Goal: Use online tool/utility: Utilize a website feature to perform a specific function

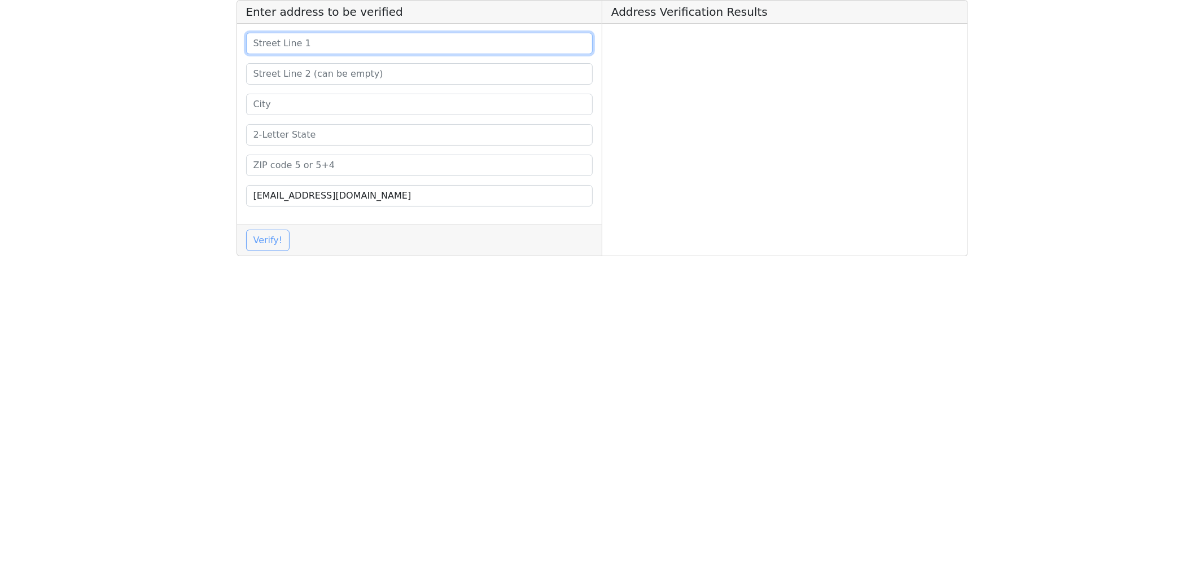
click at [309, 43] on input at bounding box center [419, 43] width 347 height 21
paste input "[STREET_ADDRESS]"
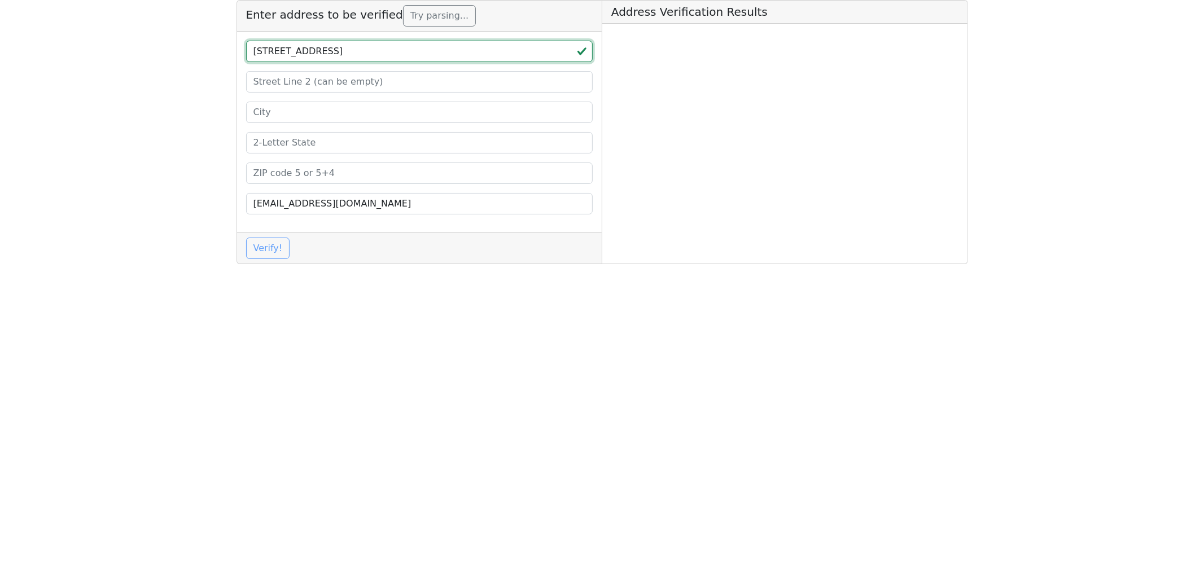
click at [405, 51] on input "[STREET_ADDRESS]" at bounding box center [419, 51] width 347 height 21
type input "[STREET_ADDRESS]"
click at [278, 175] on input at bounding box center [419, 173] width 347 height 21
paste input "37075"
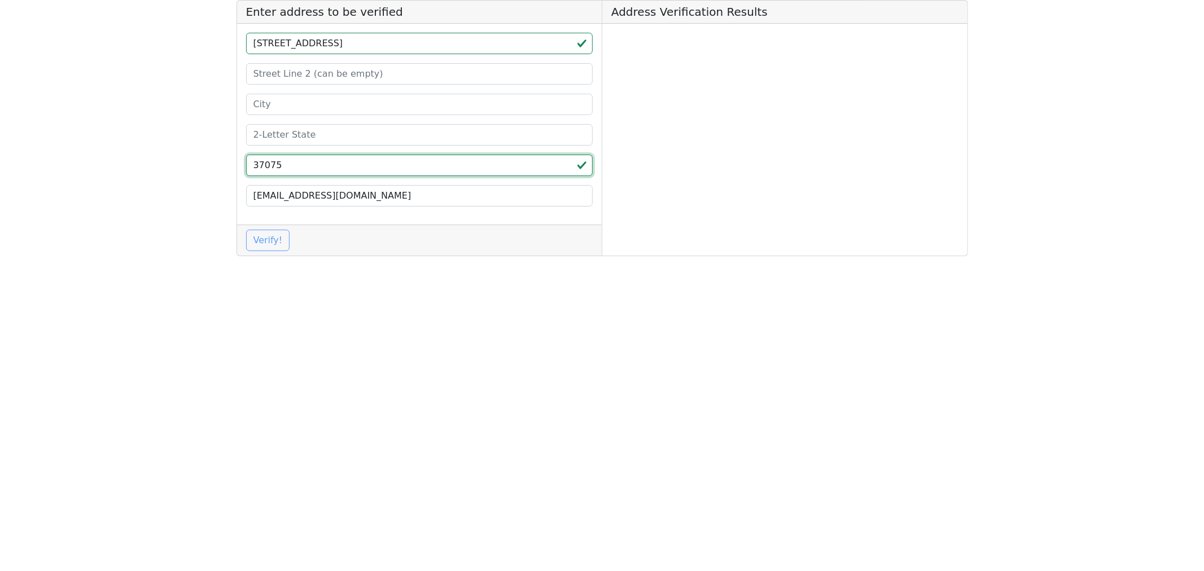
type input "37075"
click at [380, 41] on input "[STREET_ADDRESS]" at bounding box center [419, 43] width 347 height 21
type input "[STREET_ADDRESS]"
click at [278, 128] on input at bounding box center [419, 134] width 347 height 21
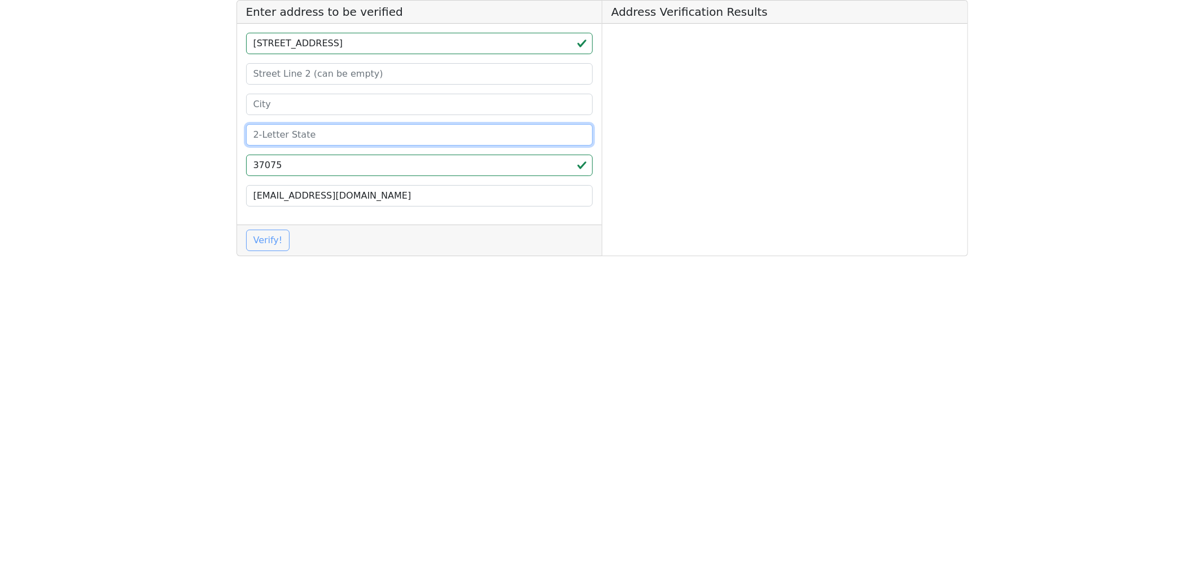
paste input "TN"
type input "TN"
click at [336, 38] on input "[STREET_ADDRESS]" at bounding box center [419, 43] width 347 height 21
click at [334, 30] on div "[STREET_ADDRESS] [EMAIL_ADDRESS][DOMAIN_NAME]" at bounding box center [419, 124] width 365 height 201
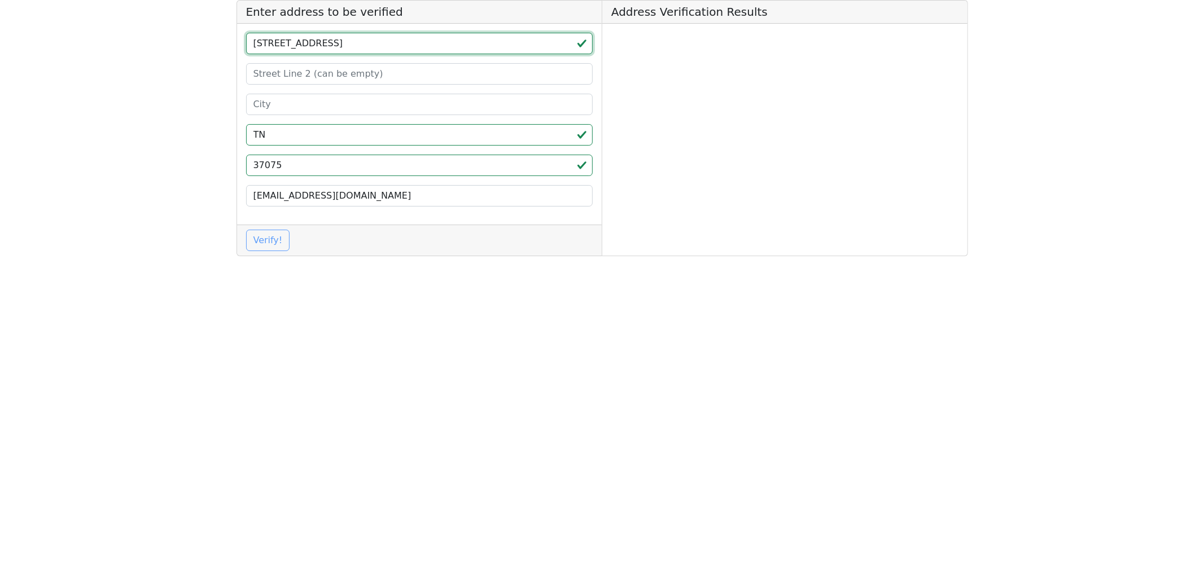
click at [309, 41] on input "[STREET_ADDRESS]" at bounding box center [419, 43] width 347 height 21
click at [324, 40] on input "[STREET_ADDRESS]," at bounding box center [419, 43] width 347 height 21
type input "[STREET_ADDRESS] ,"
click at [290, 106] on input at bounding box center [419, 104] width 347 height 21
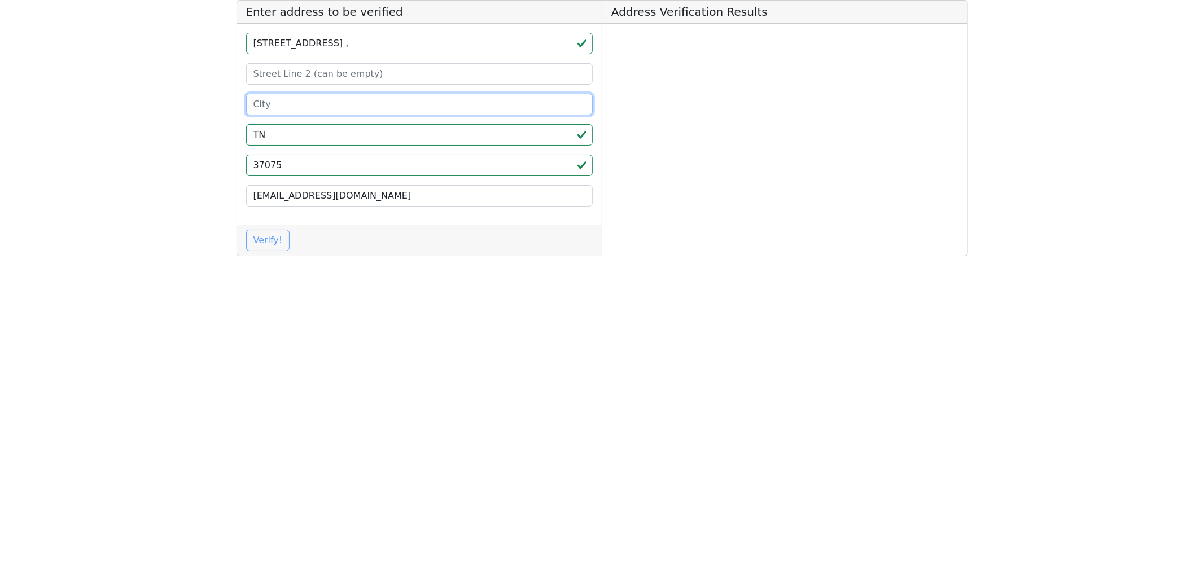
paste input "[GEOGRAPHIC_DATA]"
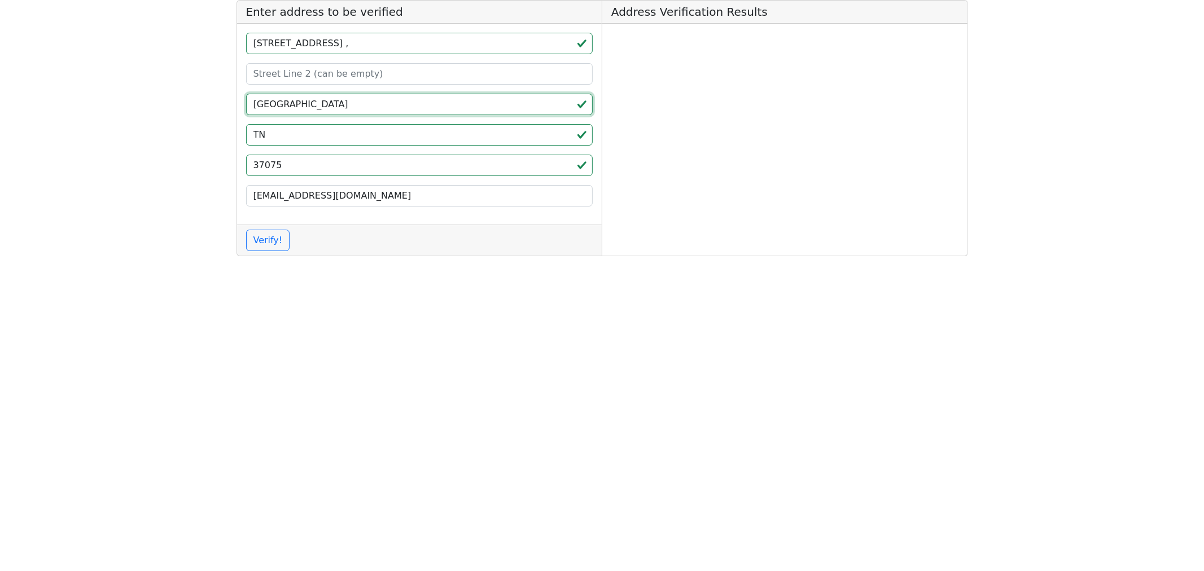
type input "[GEOGRAPHIC_DATA]"
click at [332, 50] on input "[STREET_ADDRESS] ," at bounding box center [419, 43] width 347 height 21
type input "[STREET_ADDRESS]"
click at [261, 241] on button "Verify!" at bounding box center [268, 240] width 44 height 21
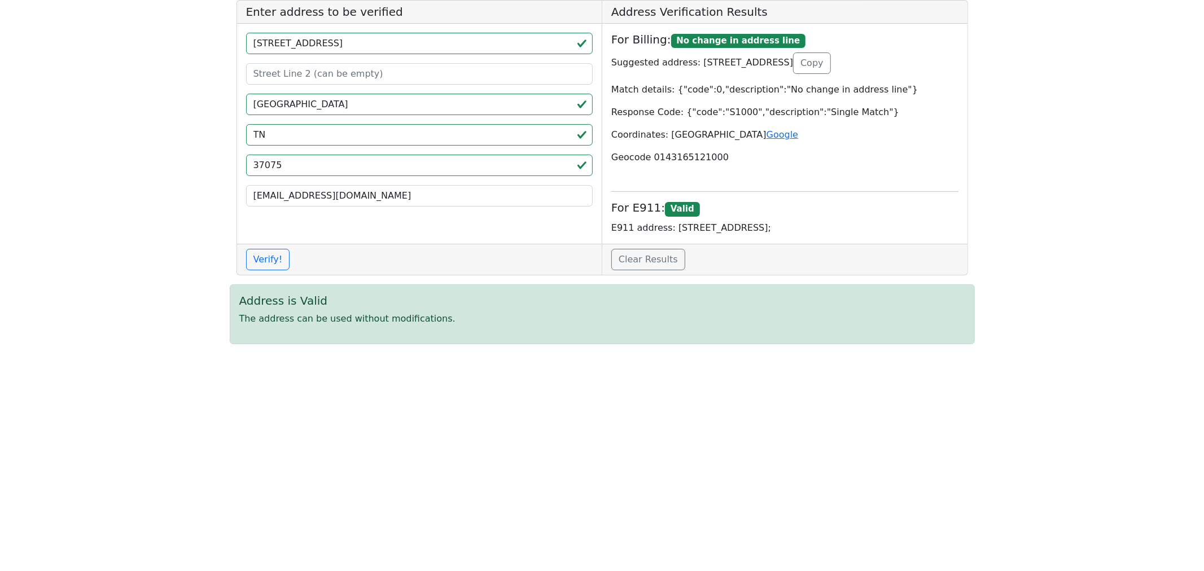
drag, startPoint x: 869, startPoint y: 62, endPoint x: 692, endPoint y: 64, distance: 176.7
click at [692, 64] on p "Suggested address: [STREET_ADDRESS] Copy" at bounding box center [784, 62] width 347 height 21
copy p "[STREET_ADDRESS]"
click at [418, 353] on html "Enter address to be verified [STREET_ADDRESS] [EMAIL_ADDRESS][DOMAIN_NAME] Veri…" at bounding box center [602, 176] width 1204 height 353
